Goal: Navigation & Orientation: Find specific page/section

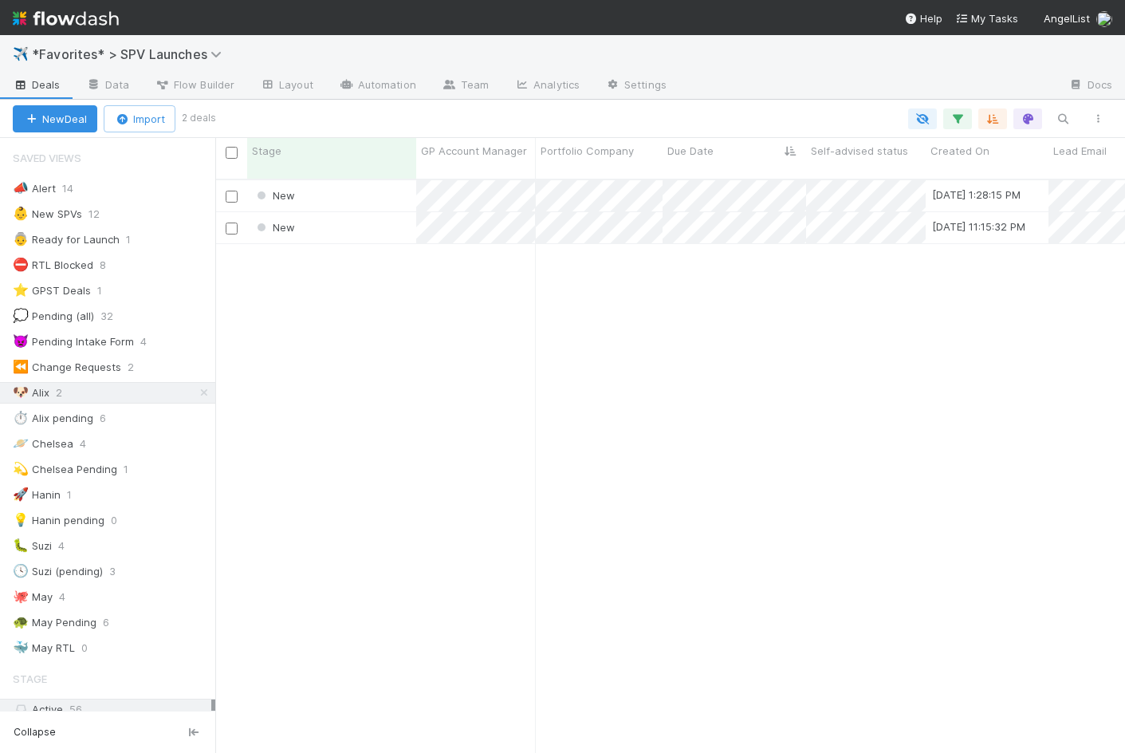
scroll to position [586, 910]
